Goal: Information Seeking & Learning: Learn about a topic

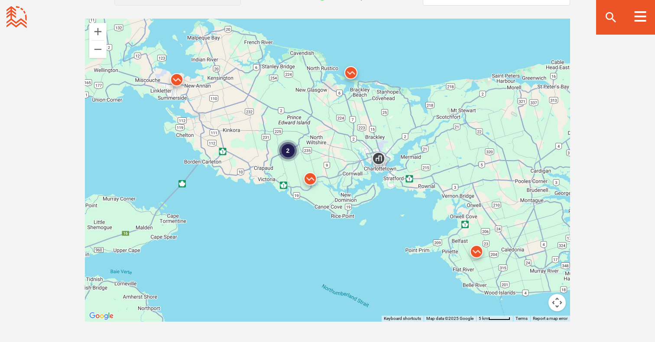
scroll to position [775, 0]
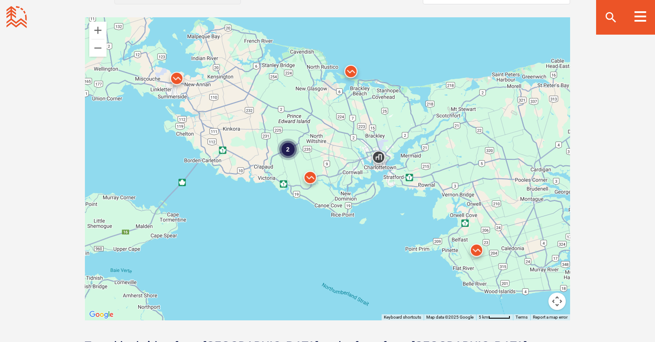
click at [289, 150] on div "2" at bounding box center [288, 150] width 22 height 22
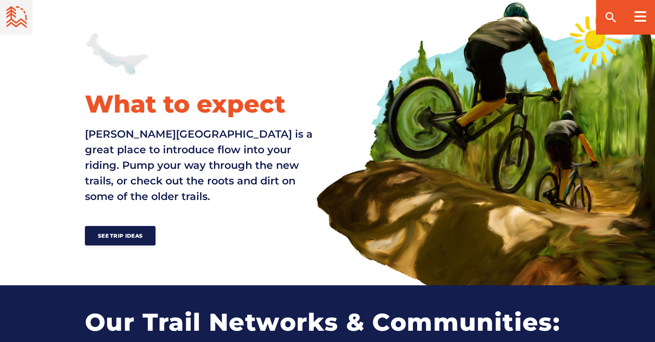
scroll to position [355, 0]
click at [123, 233] on span "See Trip Ideas" at bounding box center [120, 236] width 45 height 6
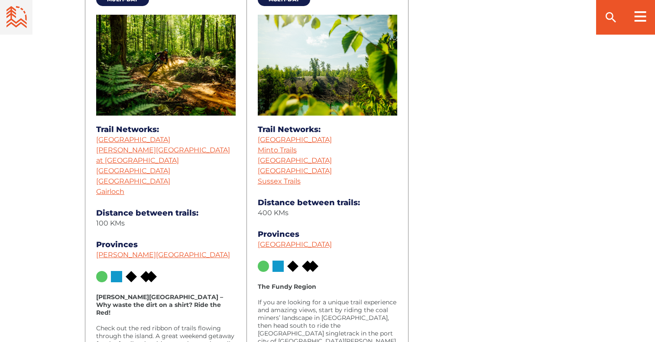
scroll to position [1642, 0]
click at [128, 256] on link "[PERSON_NAME][GEOGRAPHIC_DATA]" at bounding box center [163, 255] width 134 height 8
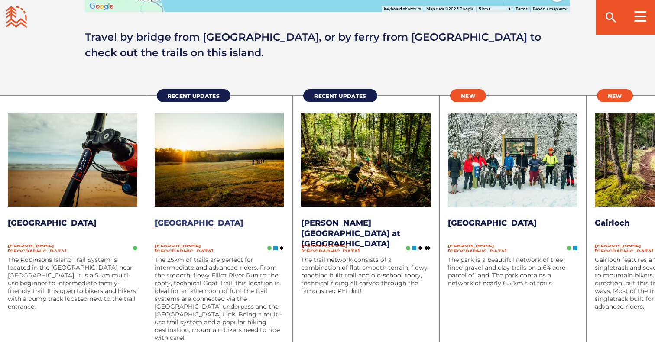
scroll to position [1088, 0]
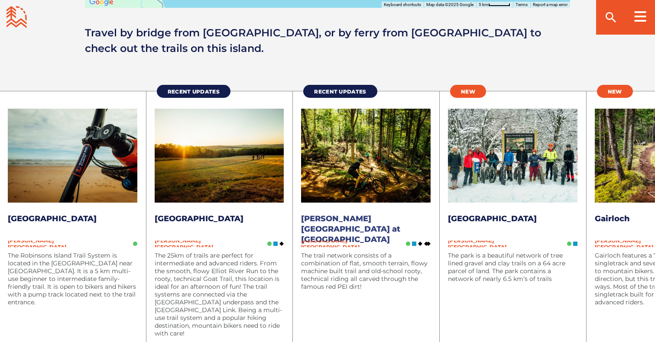
click at [330, 184] on img at bounding box center [365, 156] width 129 height 94
click at [221, 197] on img at bounding box center [219, 156] width 129 height 94
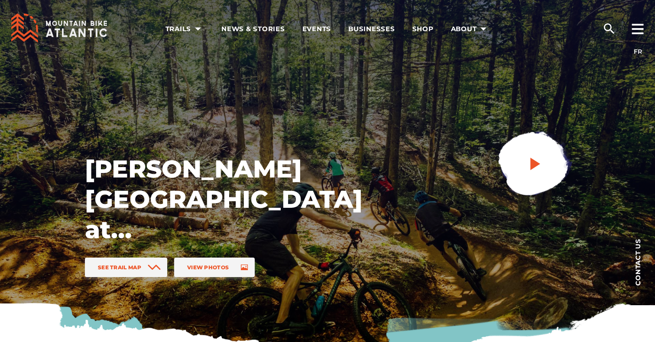
click at [543, 163] on link at bounding box center [533, 165] width 116 height 116
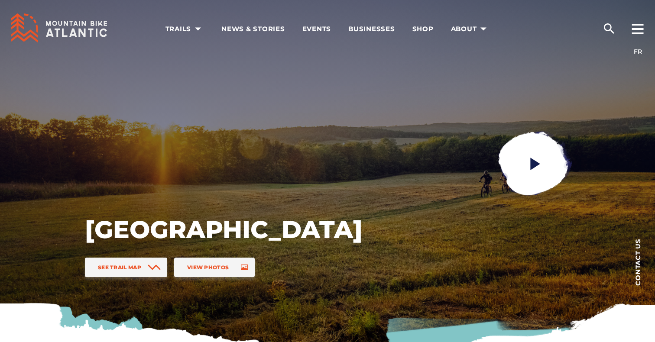
scroll to position [3, 0]
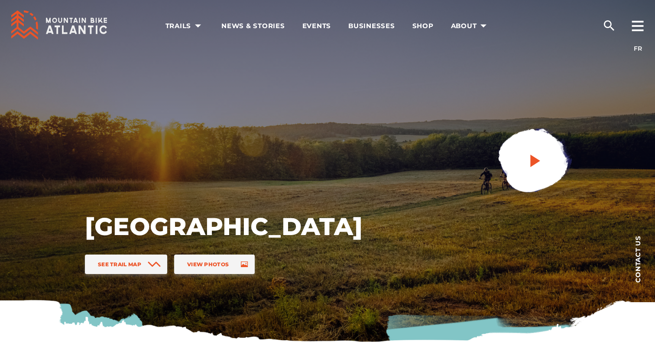
click at [539, 159] on icon "play" at bounding box center [535, 161] width 16 height 16
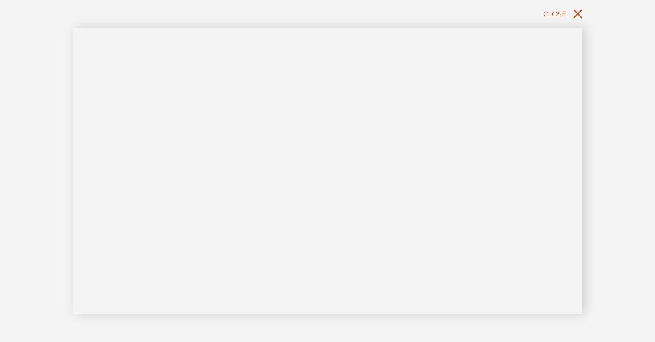
click at [574, 11] on icon "close" at bounding box center [578, 14] width 16 height 16
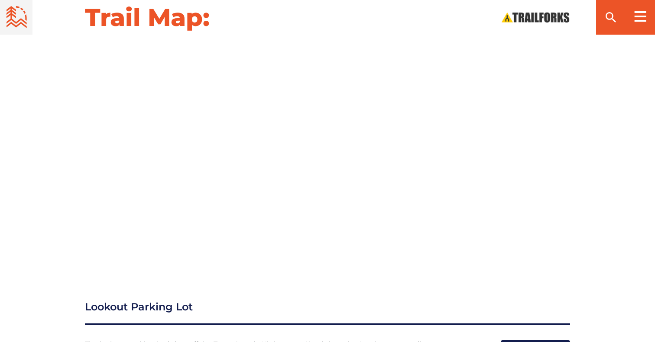
scroll to position [973, 0]
